Goal: Information Seeking & Learning: Learn about a topic

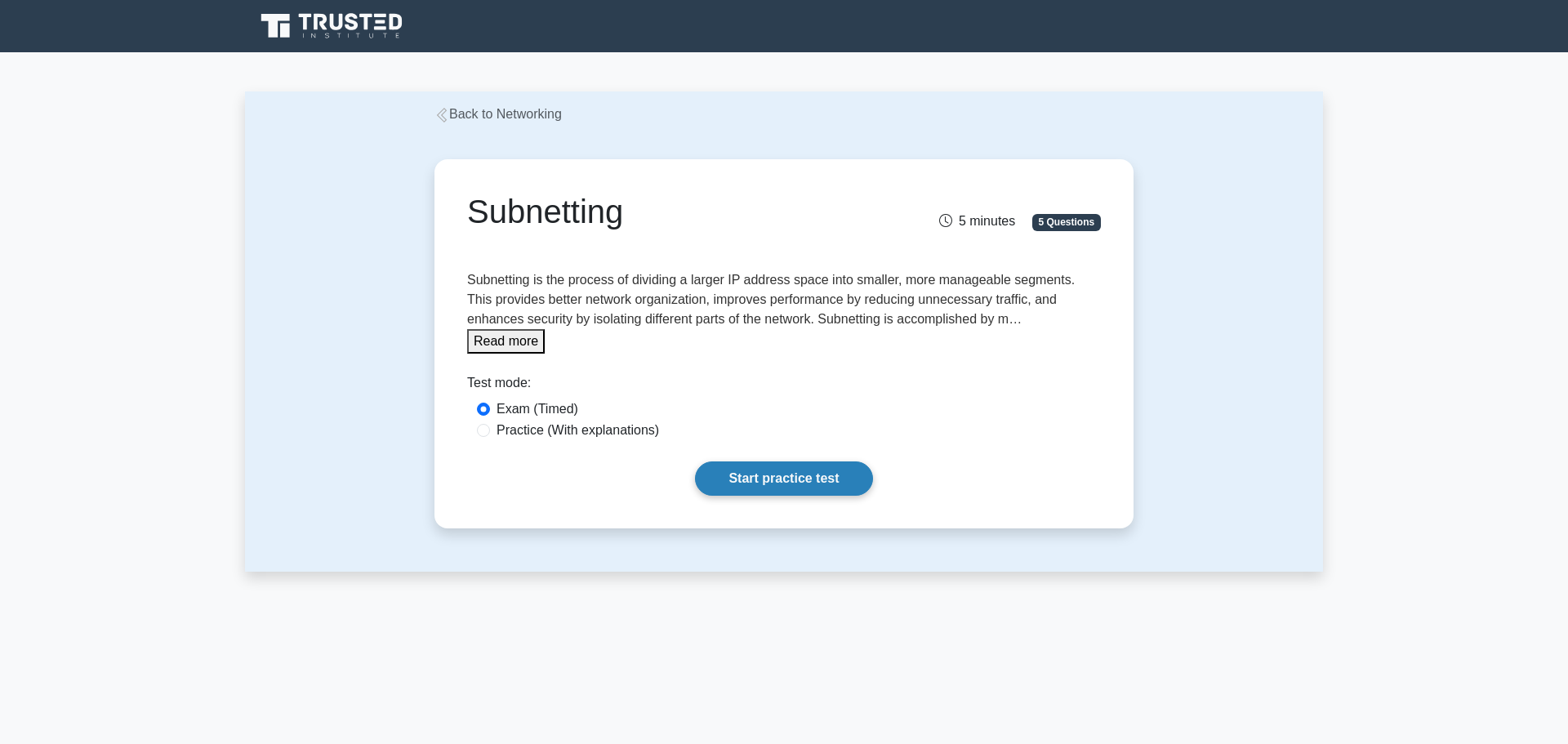
click at [761, 462] on link "Start practice test" at bounding box center [783, 479] width 177 height 35
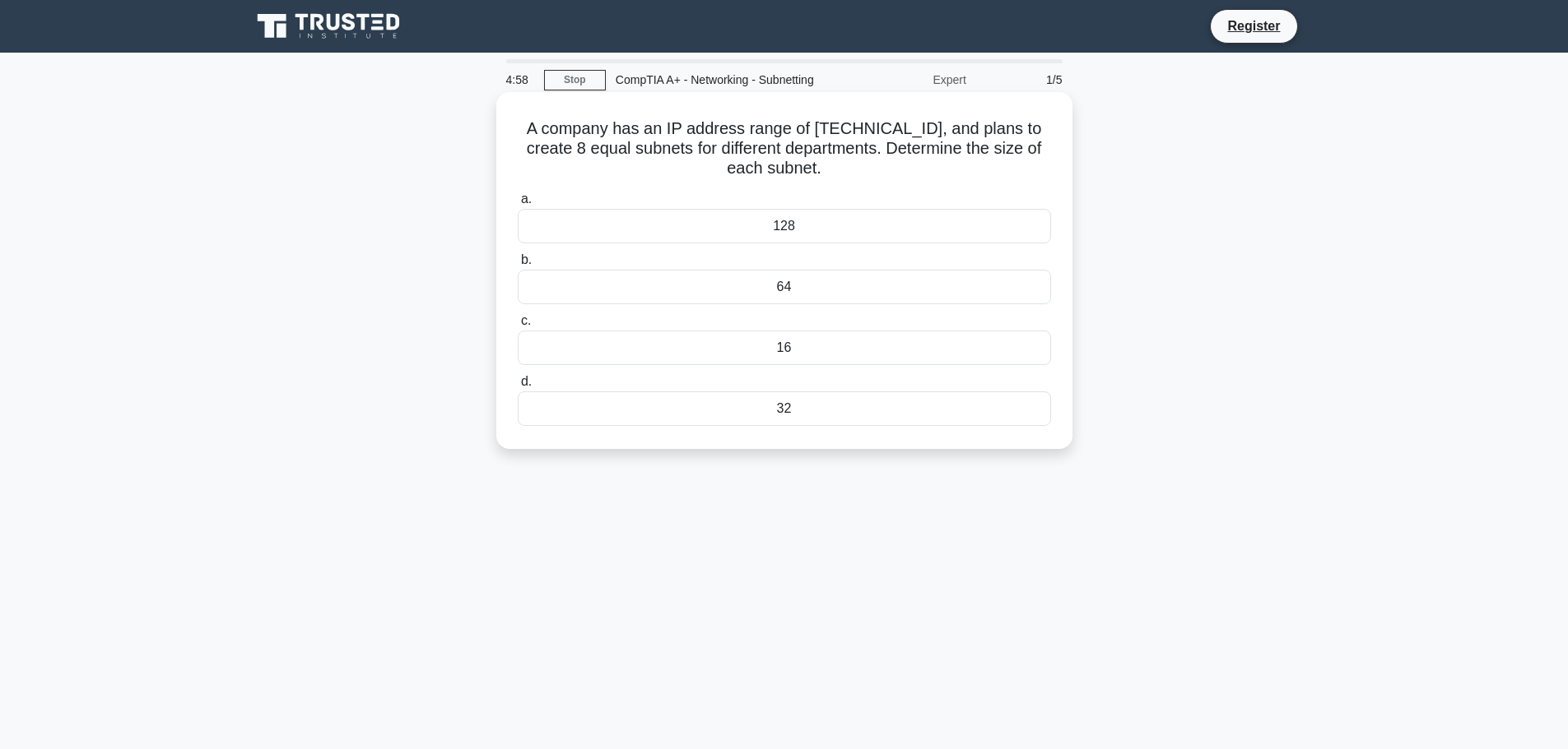
drag, startPoint x: 751, startPoint y: 129, endPoint x: 912, endPoint y: 169, distance: 165.9
click at [912, 169] on h5 "A company has an IP address range of 192.168.60.0/24, and plans to create 8 equ…" at bounding box center [784, 149] width 537 height 61
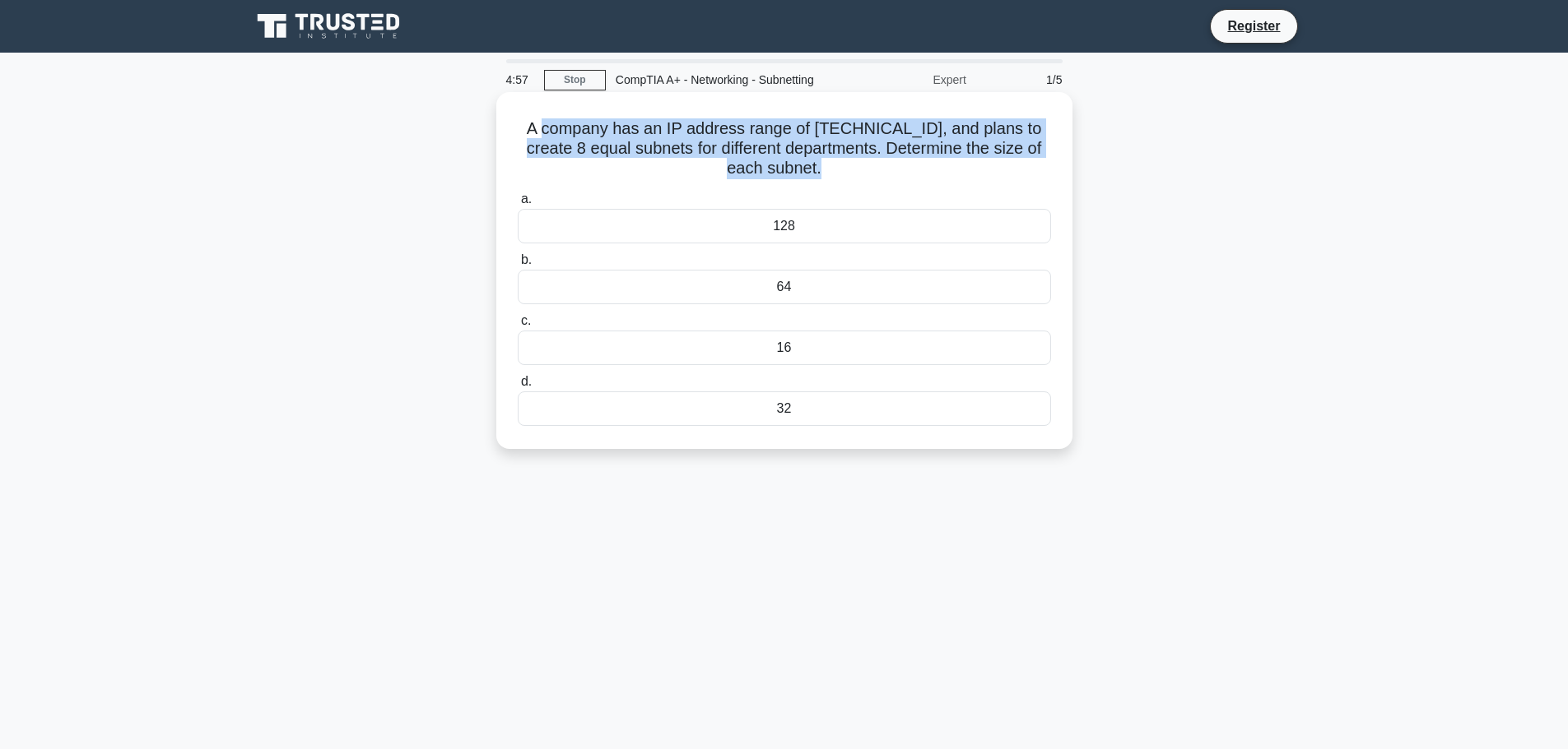
drag, startPoint x: 912, startPoint y: 169, endPoint x: 552, endPoint y: 125, distance: 362.7
click at [552, 125] on h5 "A company has an IP address range of 192.168.60.0/24, and plans to create 8 equ…" at bounding box center [784, 149] width 537 height 61
drag, startPoint x: 552, startPoint y: 125, endPoint x: 885, endPoint y: 180, distance: 337.5
click at [885, 180] on h5 "A company has an IP address range of 192.168.60.0/24, and plans to create 8 equ…" at bounding box center [784, 149] width 537 height 61
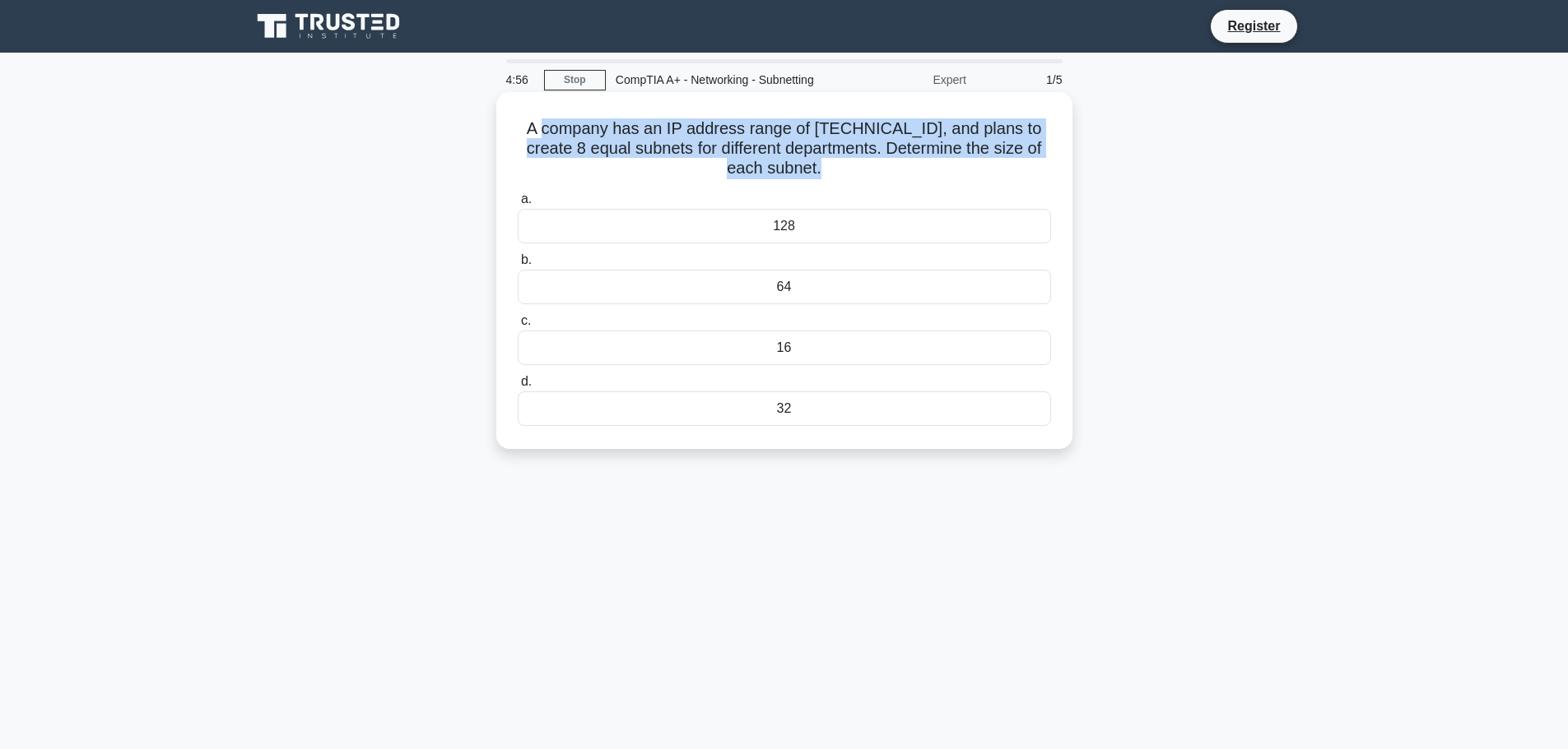
click at [885, 180] on h5 "A company has an IP address range of 192.168.60.0/24, and plans to create 8 equ…" at bounding box center [784, 149] width 537 height 61
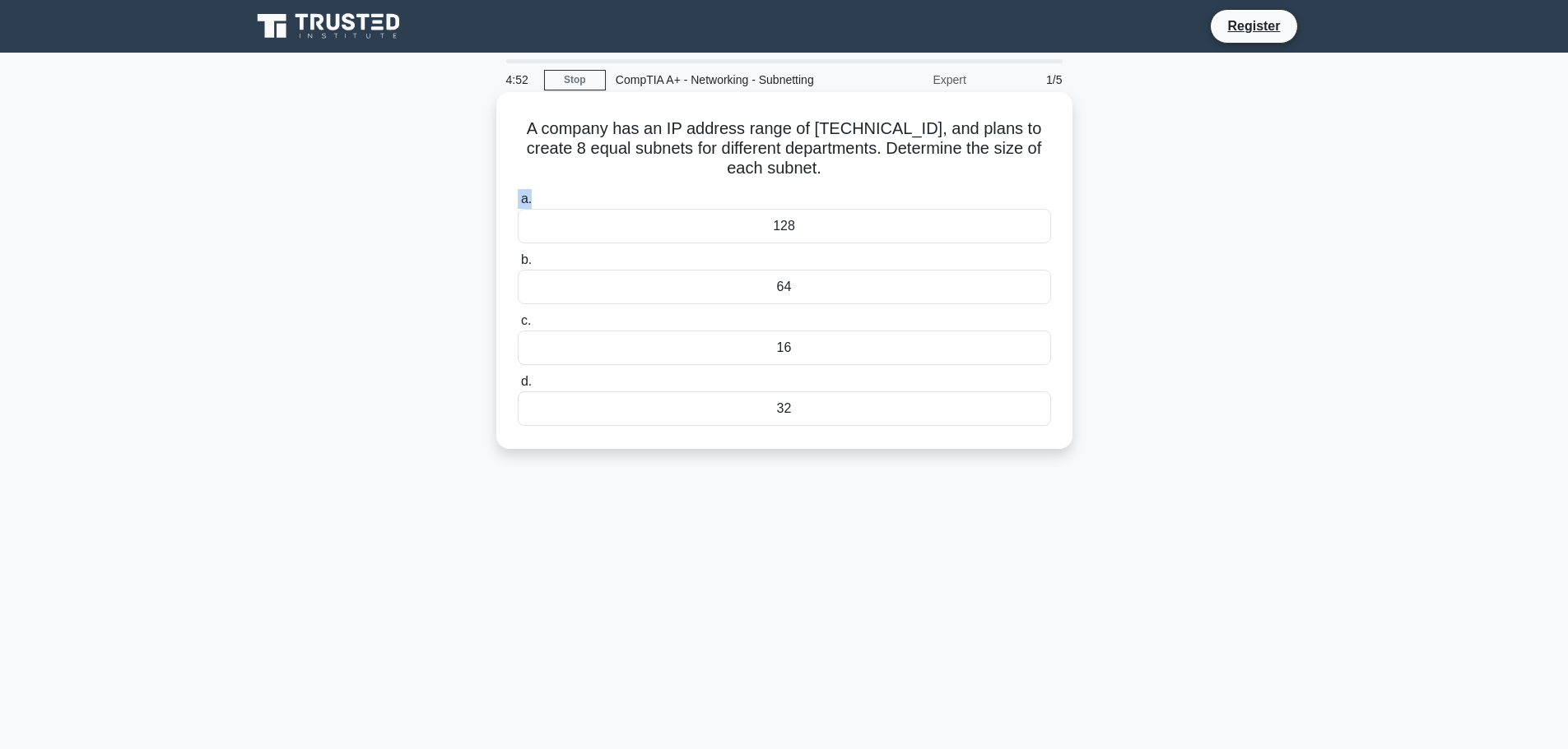
drag, startPoint x: 885, startPoint y: 180, endPoint x: 910, endPoint y: 184, distance: 25.3
click at [910, 184] on div "A company has an IP address range of 192.168.60.0/24, and plans to create 8 equ…" at bounding box center [784, 270] width 563 height 344
click at [522, 122] on h5 "A company has an IP address range of 192.168.60.0/24, and plans to create 8 equ…" at bounding box center [784, 149] width 537 height 61
drag, startPoint x: 520, startPoint y: 123, endPoint x: 847, endPoint y: 180, distance: 331.9
click at [847, 180] on h5 "A company has an IP address range of 192.168.60.0/24, and plans to create 8 equ…" at bounding box center [784, 149] width 537 height 61
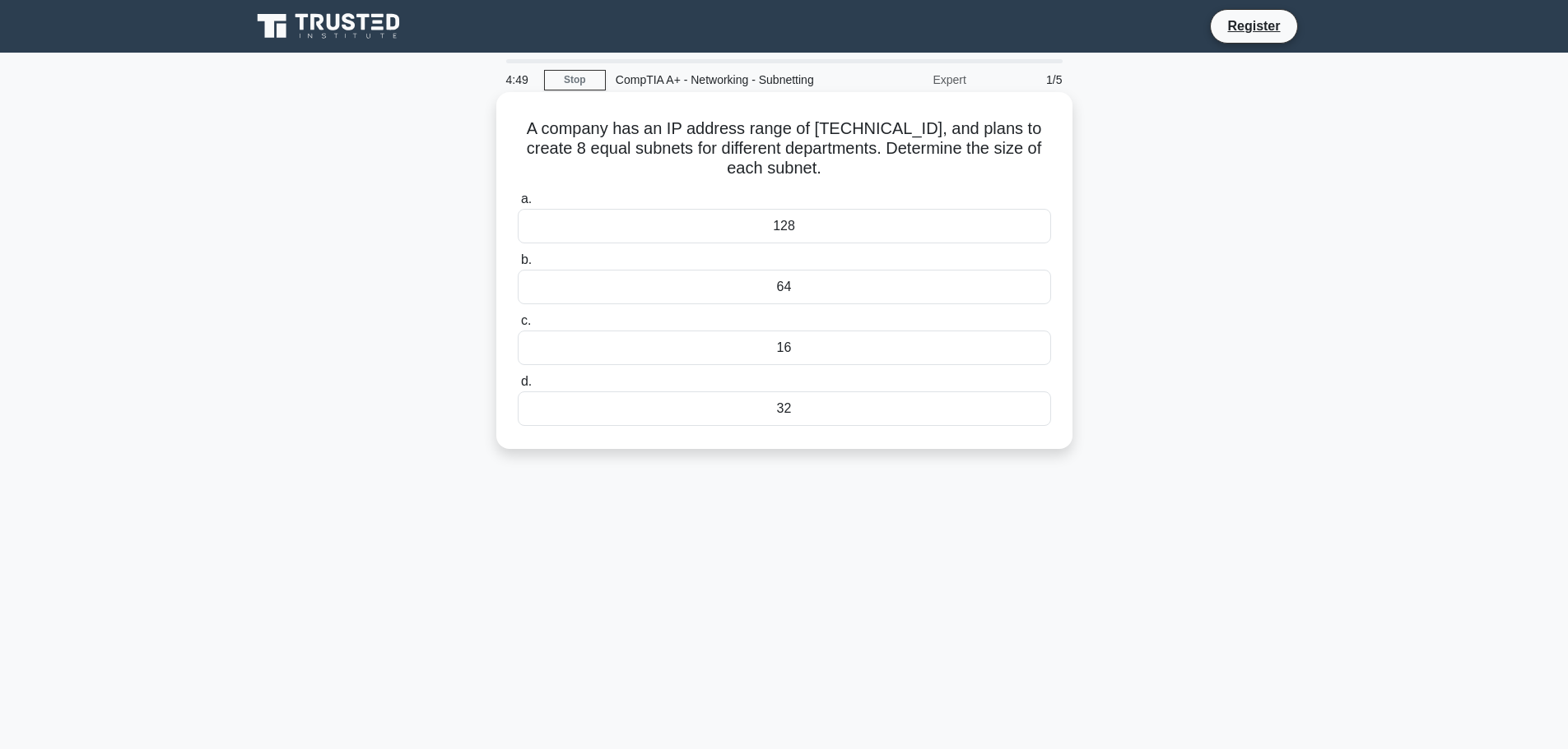
click at [847, 181] on div "A company has an IP address range of 192.168.60.0/24, and plans to create 8 equ…" at bounding box center [784, 270] width 563 height 344
drag, startPoint x: 847, startPoint y: 181, endPoint x: 852, endPoint y: 159, distance: 22.6
click at [852, 159] on div "A company has an IP address range of 192.168.60.0/24, and plans to create 8 equ…" at bounding box center [784, 270] width 563 height 344
drag, startPoint x: 521, startPoint y: 127, endPoint x: 848, endPoint y: 171, distance: 329.9
click at [848, 171] on h5 "A company has an IP address range of 192.168.60.0/24, and plans to create 8 equ…" at bounding box center [784, 149] width 537 height 61
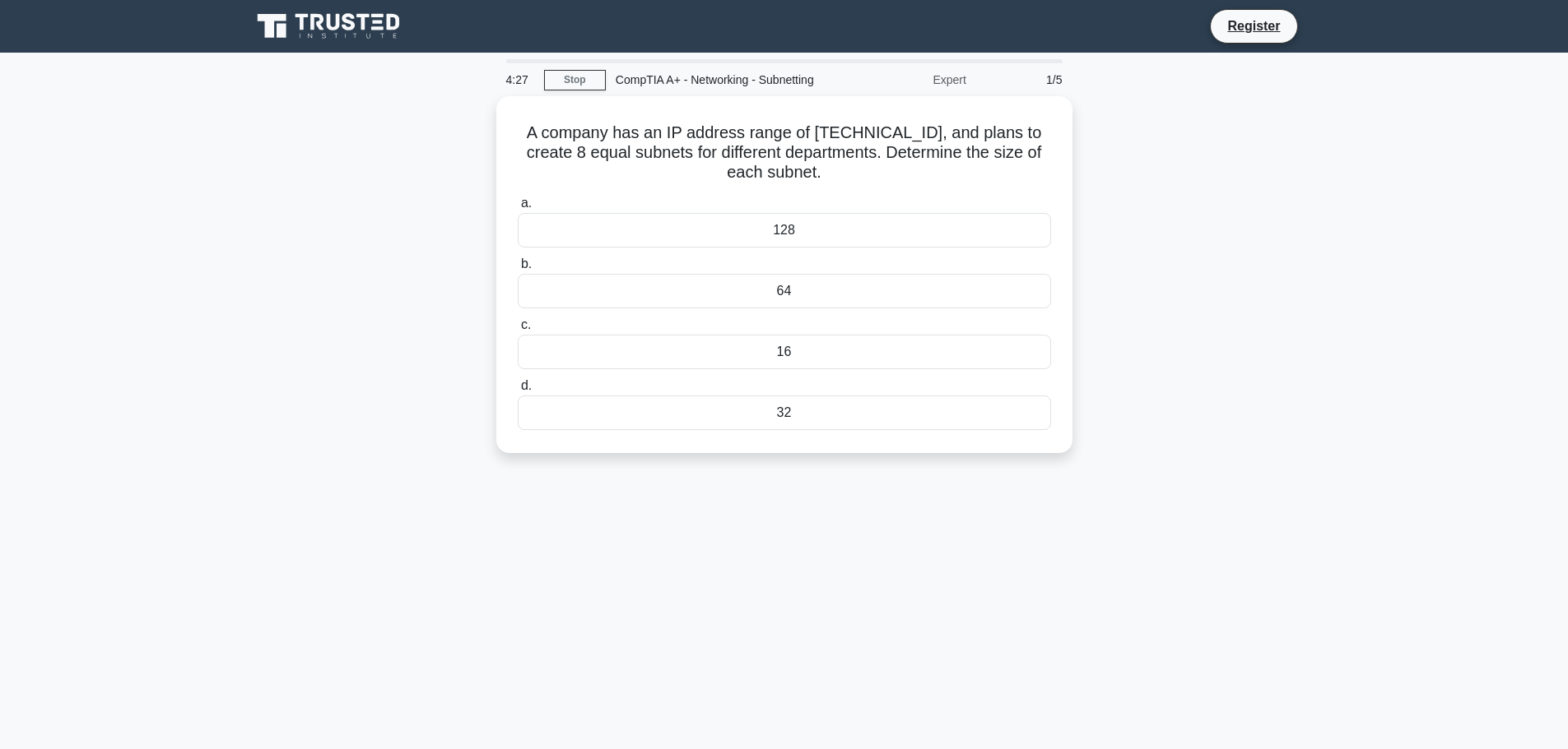
copy h5 "A company has an IP address range of 192.168.60.0/24, and plans to create 8 equ…"
click at [875, 183] on div "A company has an IP address range of 192.168.60.0/24, and plans to create 8 equ…" at bounding box center [784, 270] width 563 height 344
click at [789, 407] on div "32" at bounding box center [784, 409] width 533 height 35
click at [518, 387] on input "d. 32" at bounding box center [518, 381] width 0 height 11
drag, startPoint x: 955, startPoint y: 170, endPoint x: 541, endPoint y: 126, distance: 416.3
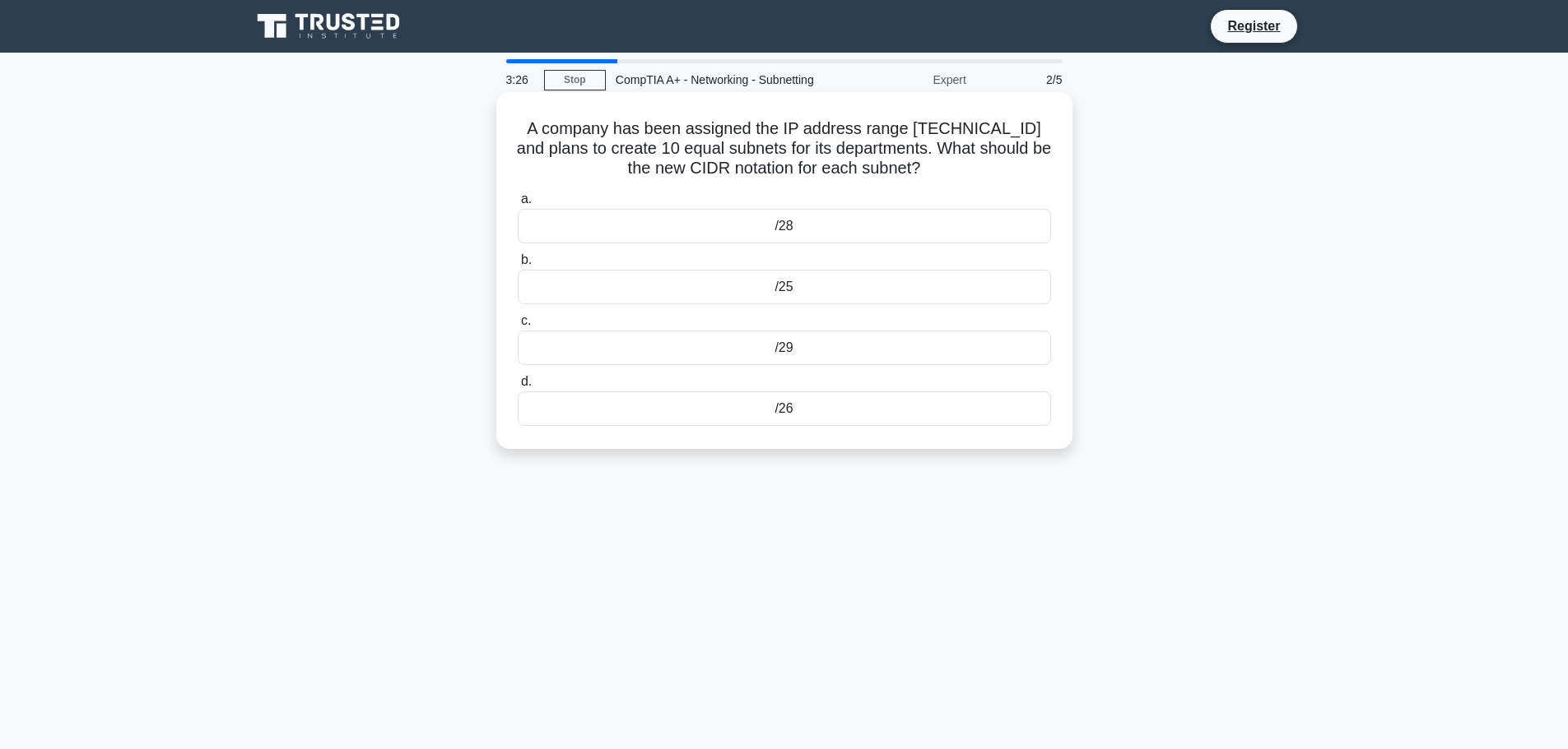
click at [541, 126] on h5 "A company has been assigned the IP address range 192.168.2.0/24 and plans to cr…" at bounding box center [784, 149] width 537 height 61
click at [550, 134] on h5 "A company has been assigned the IP address range 192.168.2.0/24 and plans to cr…" at bounding box center [784, 149] width 537 height 61
click at [510, 125] on div "A company has been assigned the IP address range 192.168.2.0/24 and plans to cr…" at bounding box center [784, 270] width 563 height 344
drag, startPoint x: 525, startPoint y: 125, endPoint x: 871, endPoint y: 107, distance: 346.5
click at [944, 174] on div "A company has been assigned the IP address range 192.168.2.0/24 and plans to cr…" at bounding box center [784, 270] width 563 height 344
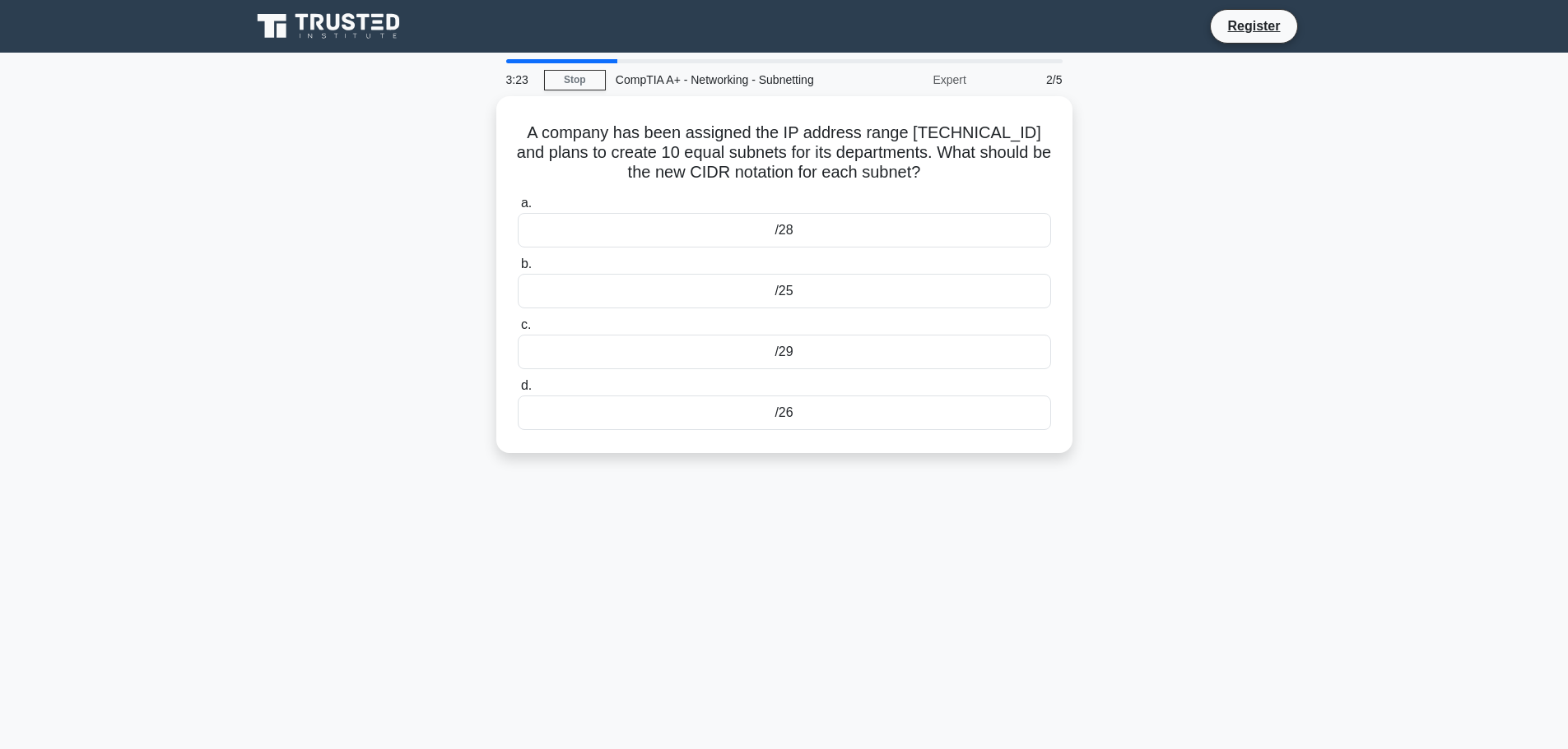
copy h5 "A company has been assigned the IP address range 192.168.2.0/24 and plans to cr…"
click at [850, 198] on label "a. /28" at bounding box center [784, 216] width 533 height 54
click at [518, 198] on input "a. /28" at bounding box center [518, 199] width 0 height 11
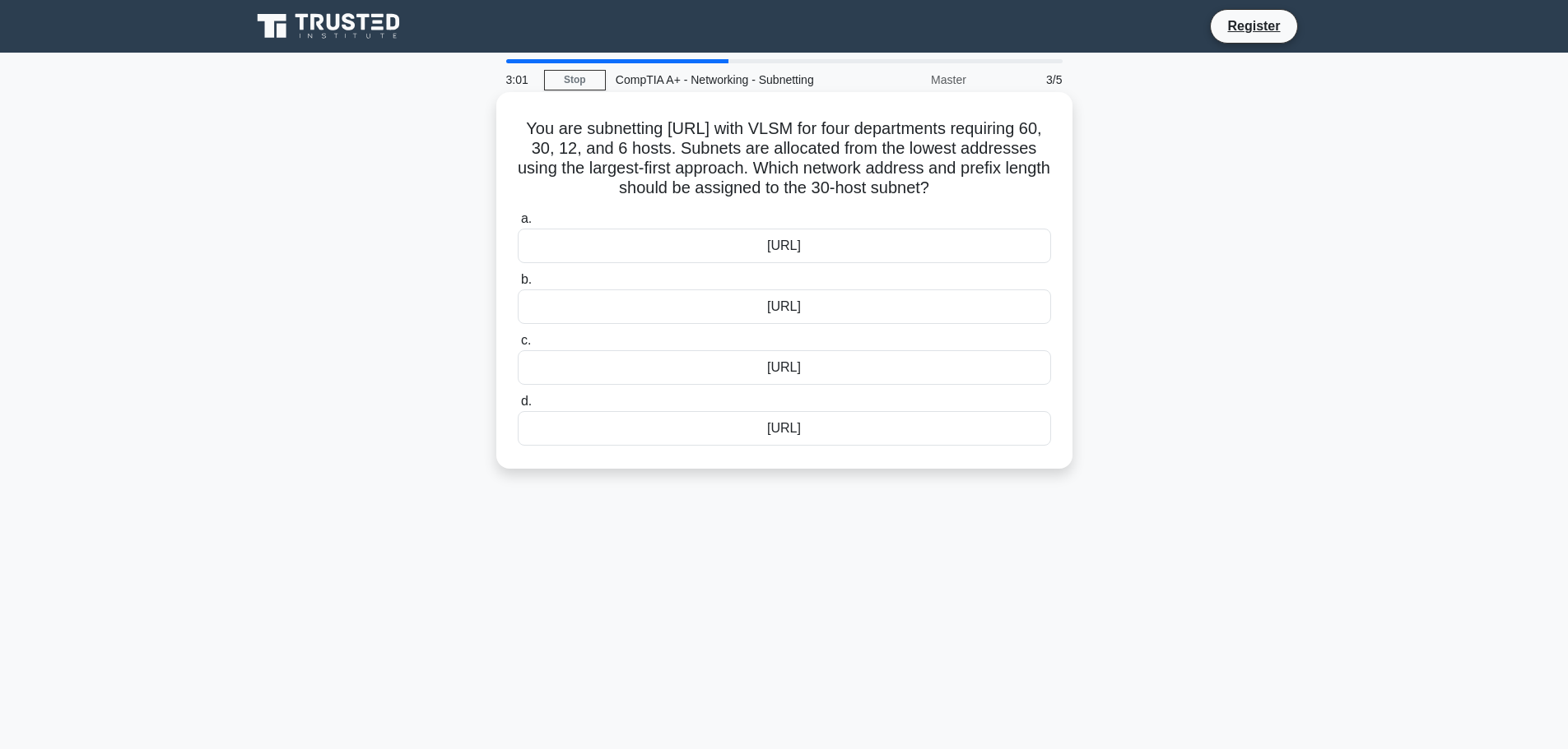
drag, startPoint x: 815, startPoint y: 118, endPoint x: 1005, endPoint y: 190, distance: 203.2
click at [1005, 190] on h5 "You are subnetting 192.168.20.0/24 with VLSM for four departments requiring 60,…" at bounding box center [784, 159] width 537 height 81
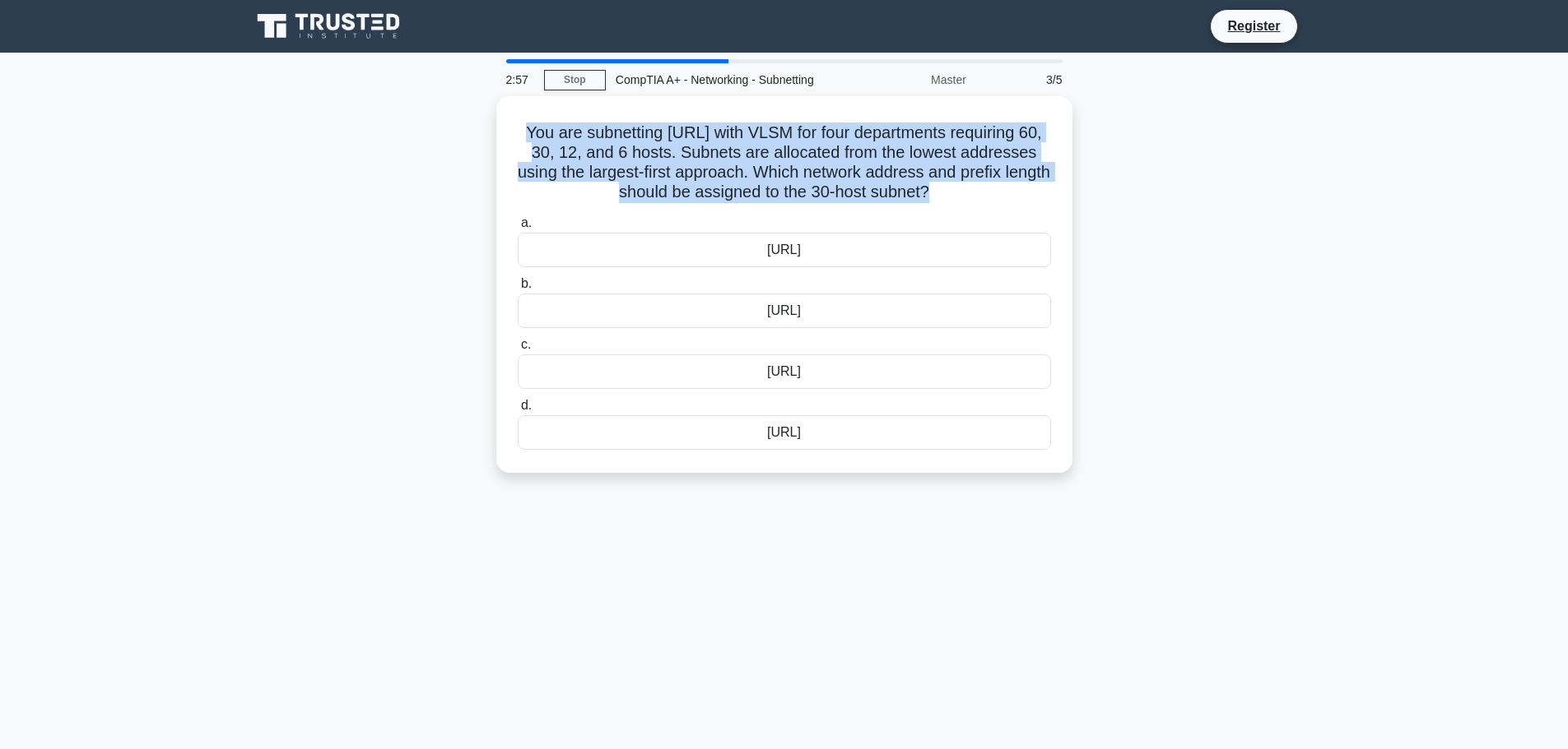
drag, startPoint x: 1005, startPoint y: 190, endPoint x: 399, endPoint y: 120, distance: 610.0
click at [399, 120] on div "You are subnetting 192.168.20.0/24 with VLSM for four departments requiring 60,…" at bounding box center [784, 294] width 1086 height 397
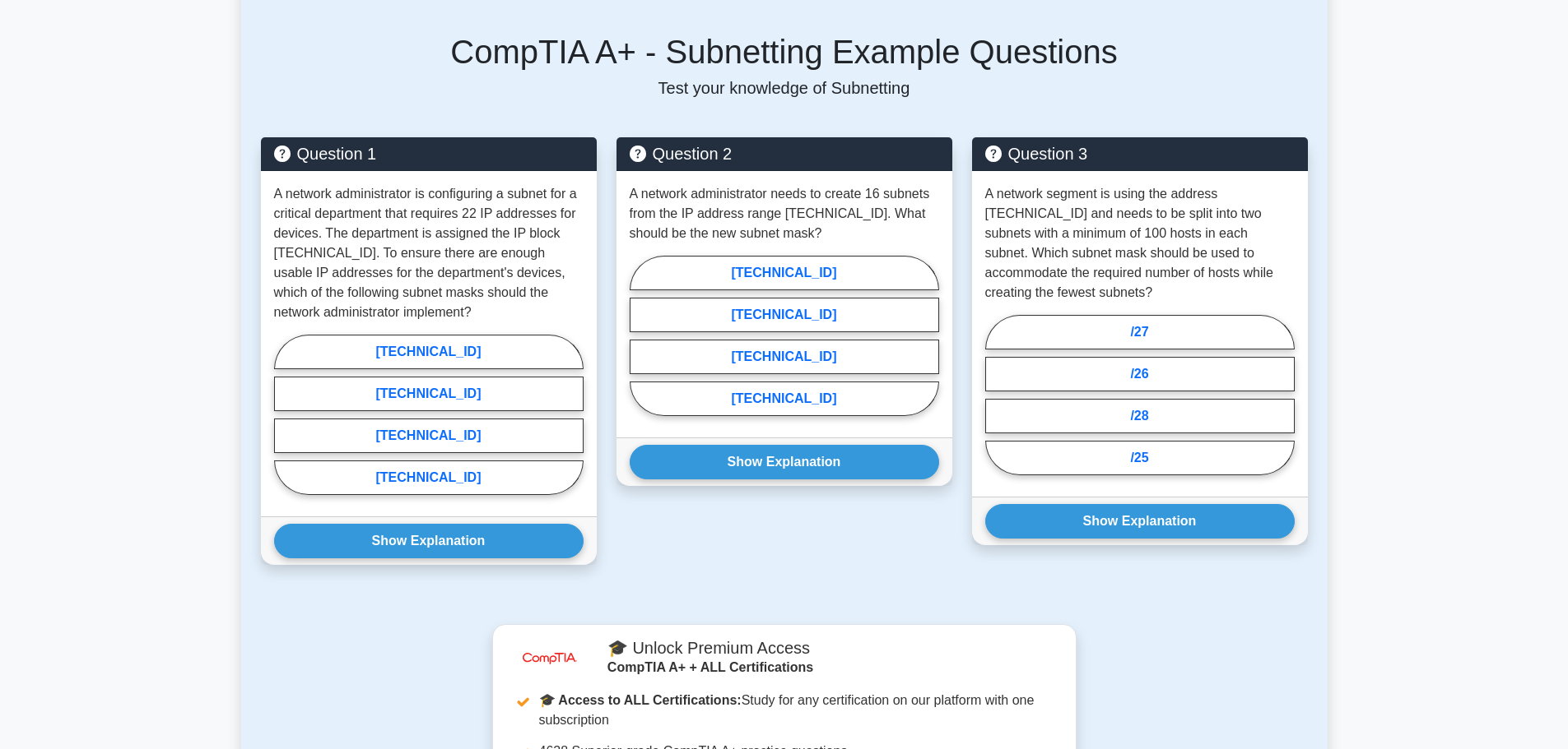
scroll to position [576, 0]
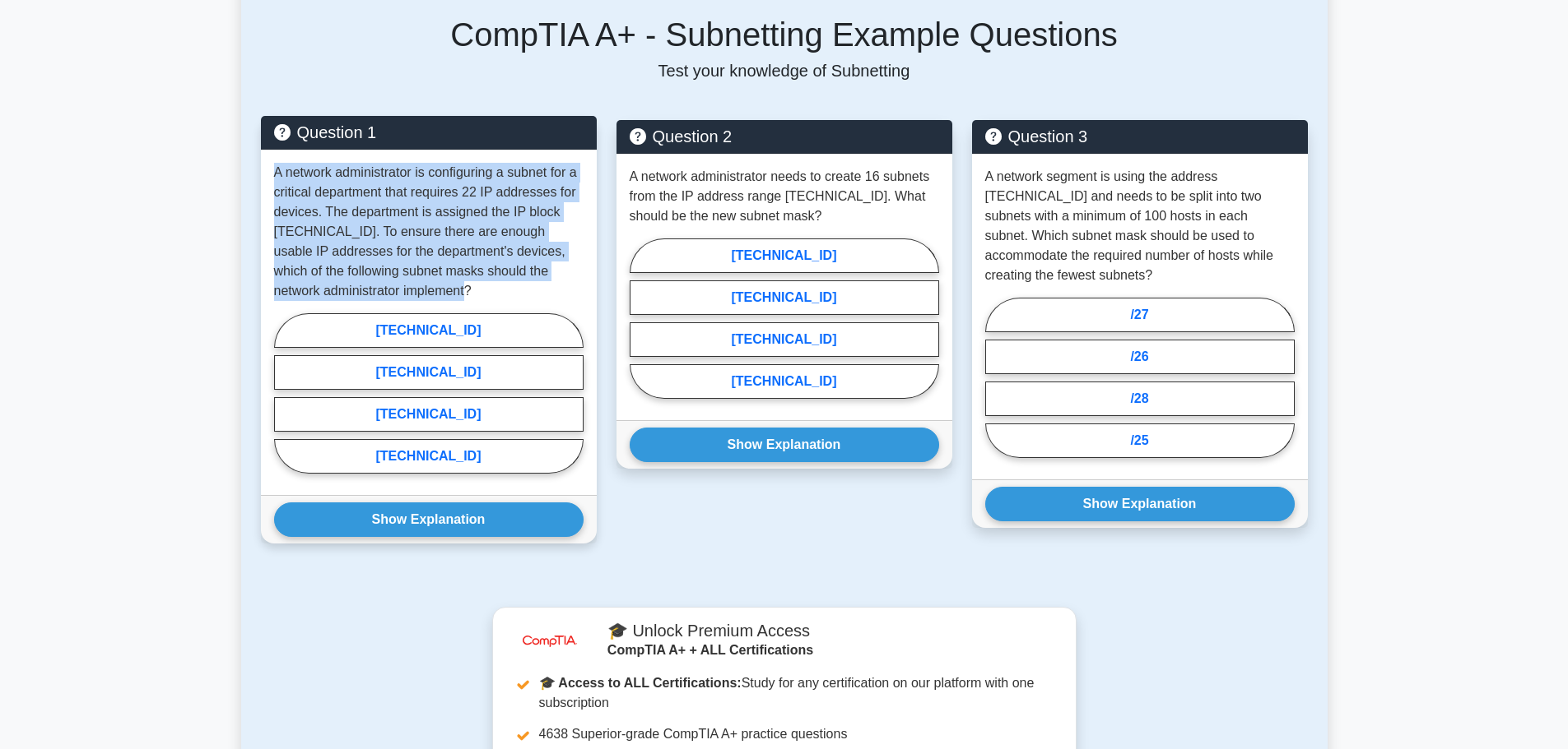
drag, startPoint x: 273, startPoint y: 177, endPoint x: 511, endPoint y: 284, distance: 260.9
click at [511, 284] on p "A network administrator is configuring a subnet for a critical department that …" at bounding box center [429, 232] width 309 height 138
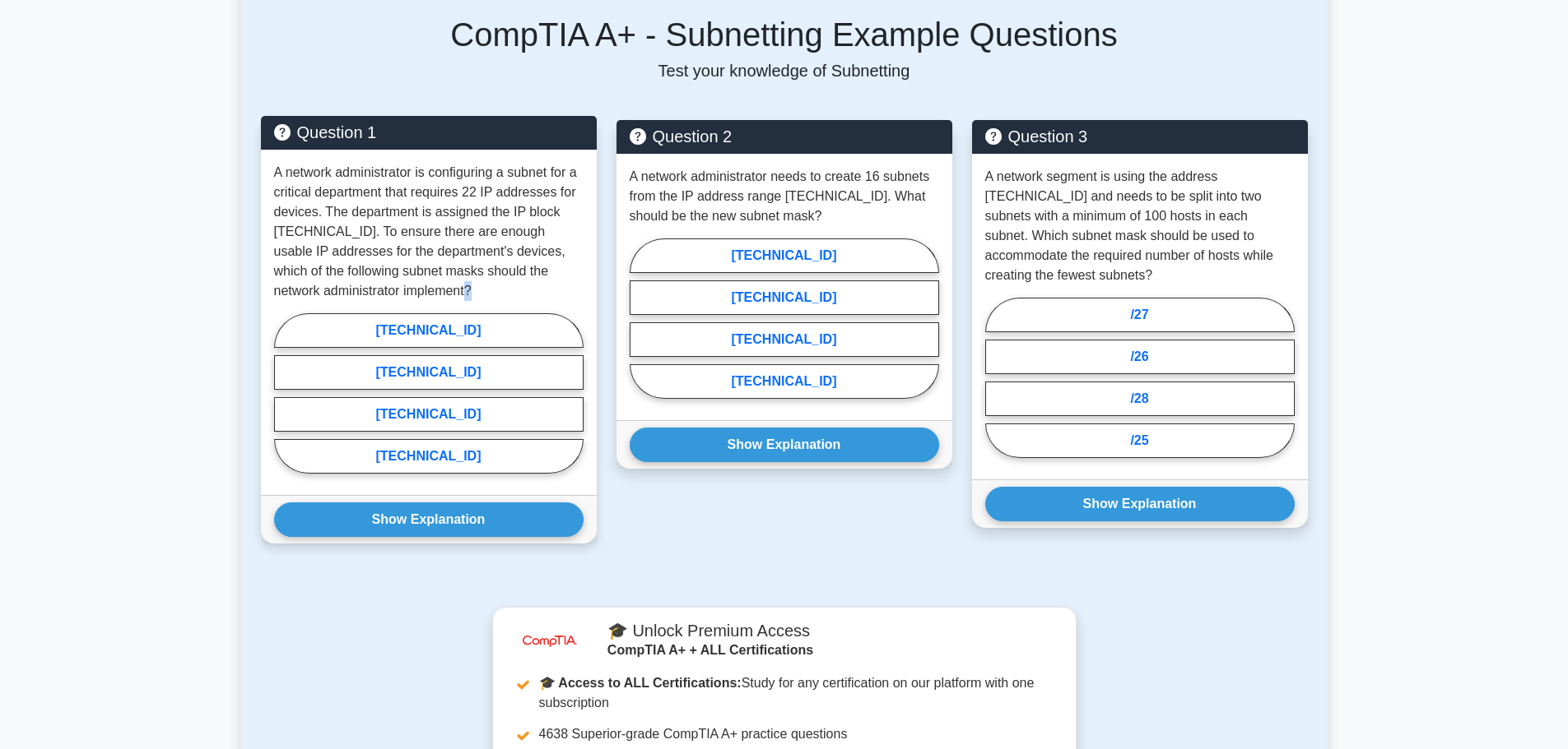
drag, startPoint x: 511, startPoint y: 284, endPoint x: 480, endPoint y: 296, distance: 33.2
click at [480, 296] on p "A network administrator is configuring a subnet for a critical department that …" at bounding box center [429, 232] width 309 height 138
